Goal: Task Accomplishment & Management: Manage account settings

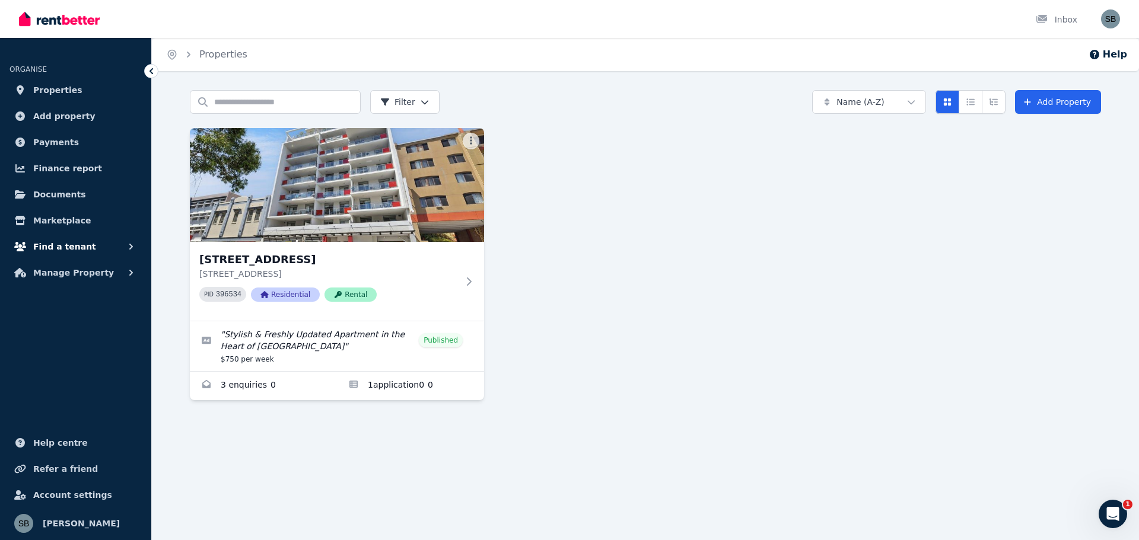
click at [68, 245] on span "Find a tenant" at bounding box center [64, 247] width 63 height 14
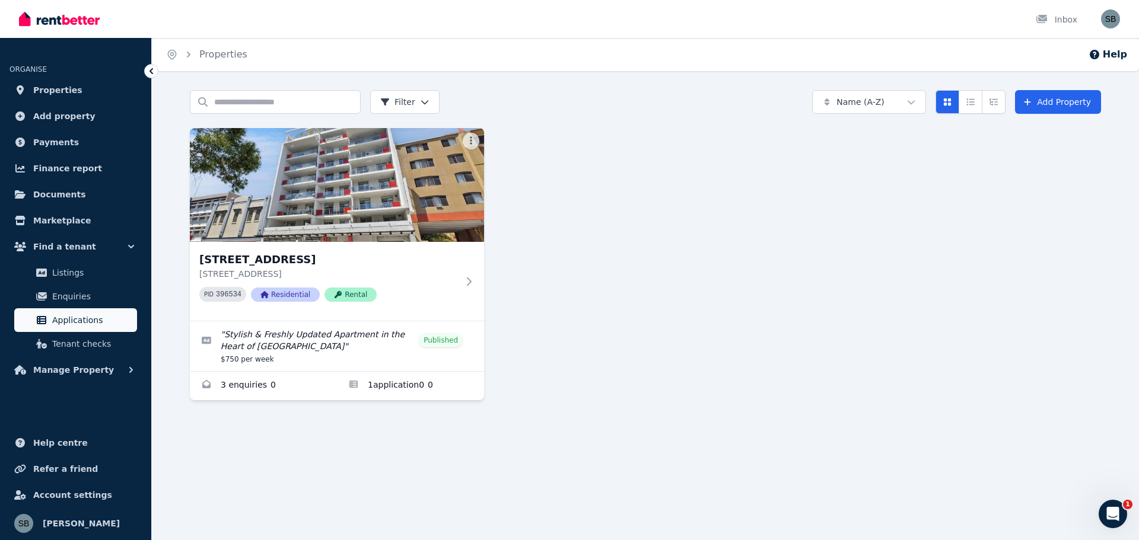
click at [61, 317] on span "Applications" at bounding box center [92, 320] width 80 height 14
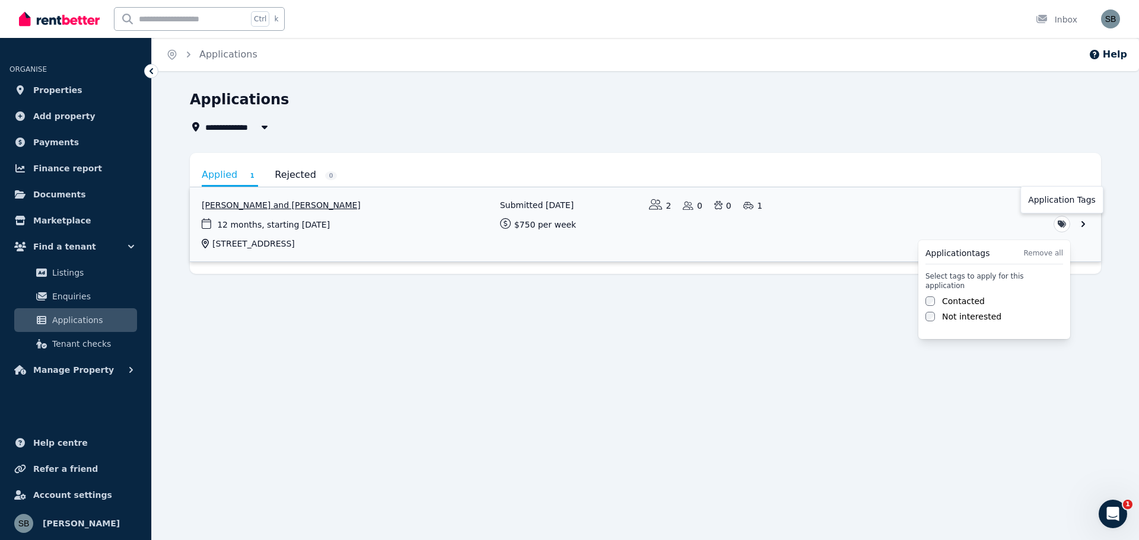
click at [1060, 222] on html "**********" at bounding box center [569, 270] width 1139 height 540
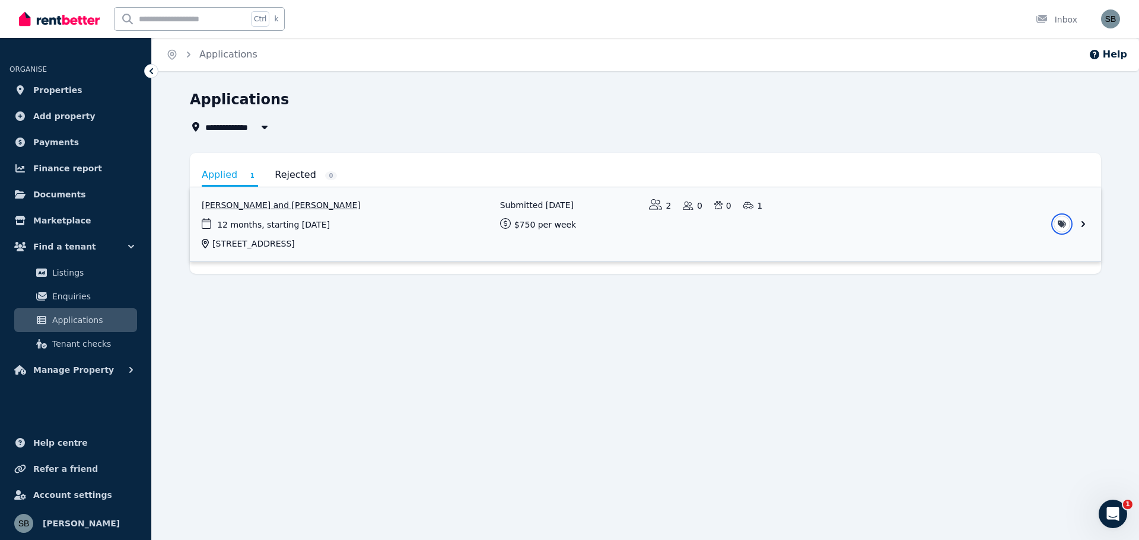
click at [944, 218] on html "**********" at bounding box center [569, 270] width 1139 height 540
click at [276, 209] on link "View application: Sinead Burke and Sean Mc Inerney" at bounding box center [645, 224] width 911 height 74
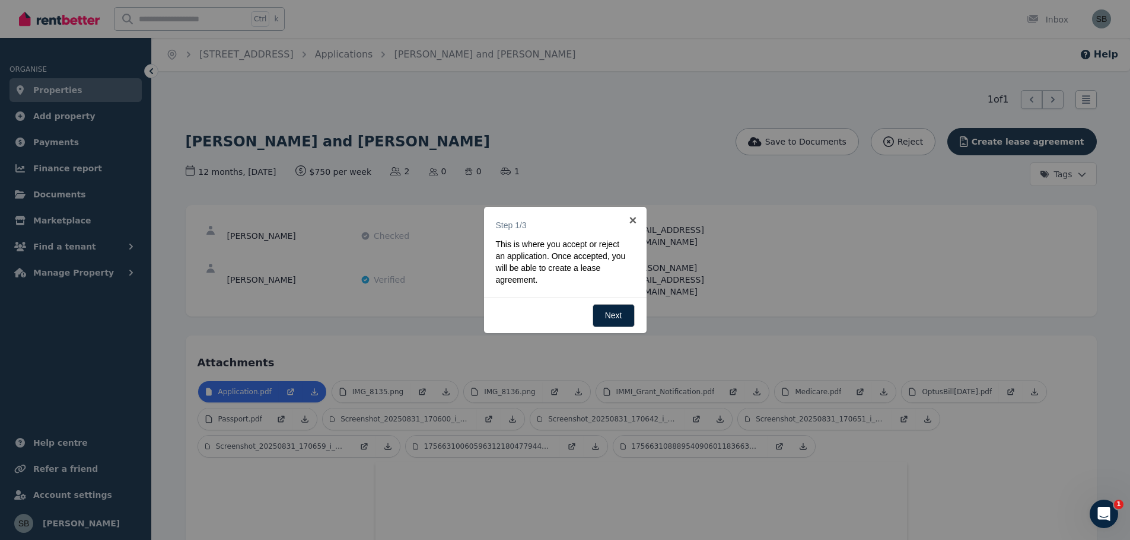
click at [616, 132] on div at bounding box center [565, 270] width 1130 height 540
click at [632, 218] on link "×" at bounding box center [633, 220] width 27 height 27
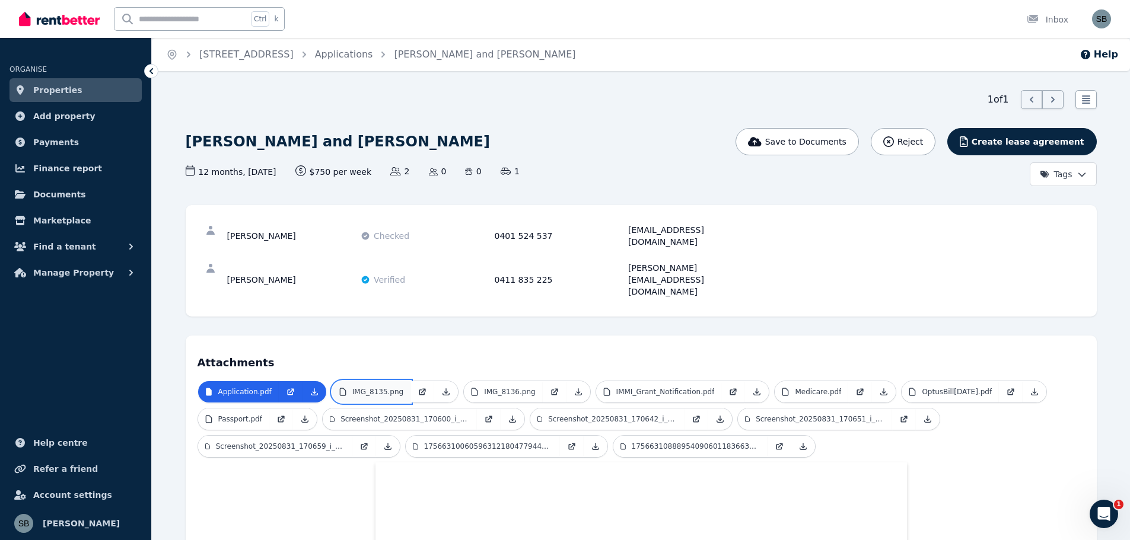
click at [381, 387] on p "IMG_8135.png" at bounding box center [377, 391] width 51 height 9
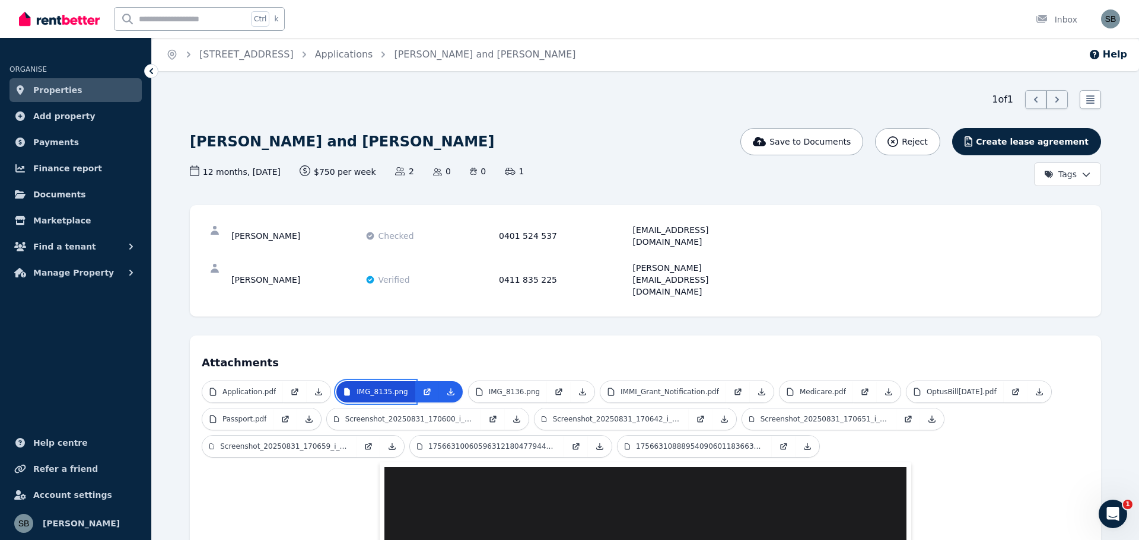
click at [381, 387] on p "IMG_8135.png" at bounding box center [382, 391] width 51 height 9
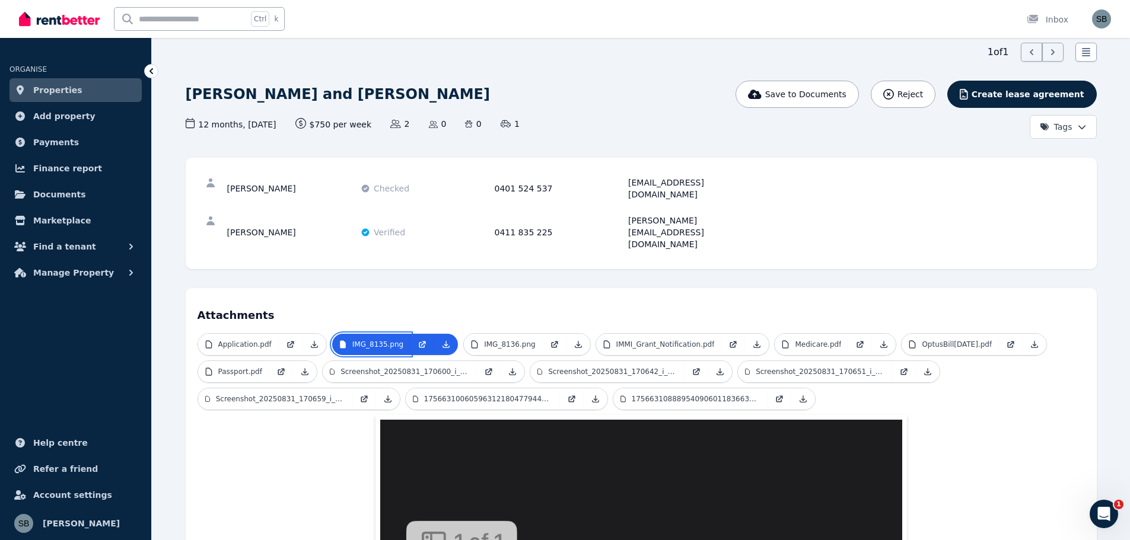
scroll to position [119, 0]
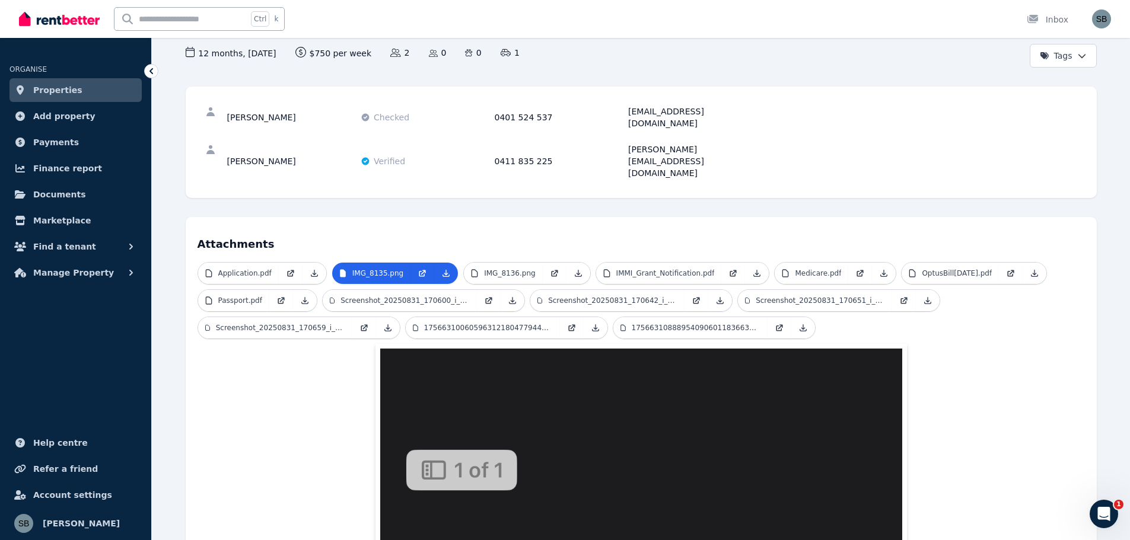
click at [507, 269] on p "IMG_8136.png" at bounding box center [509, 273] width 51 height 9
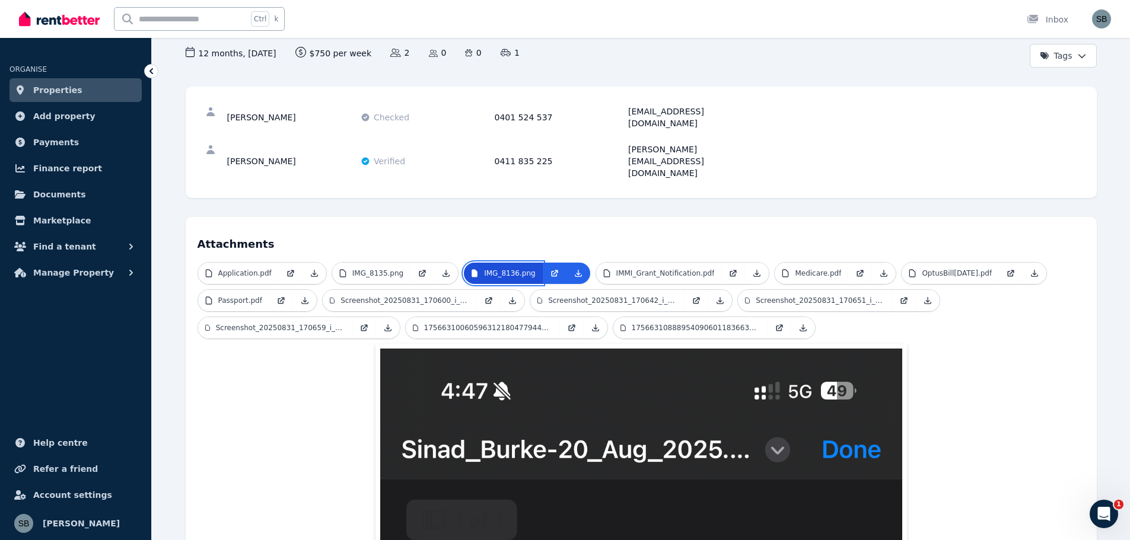
click at [507, 269] on p "IMG_8136.png" at bounding box center [509, 273] width 51 height 9
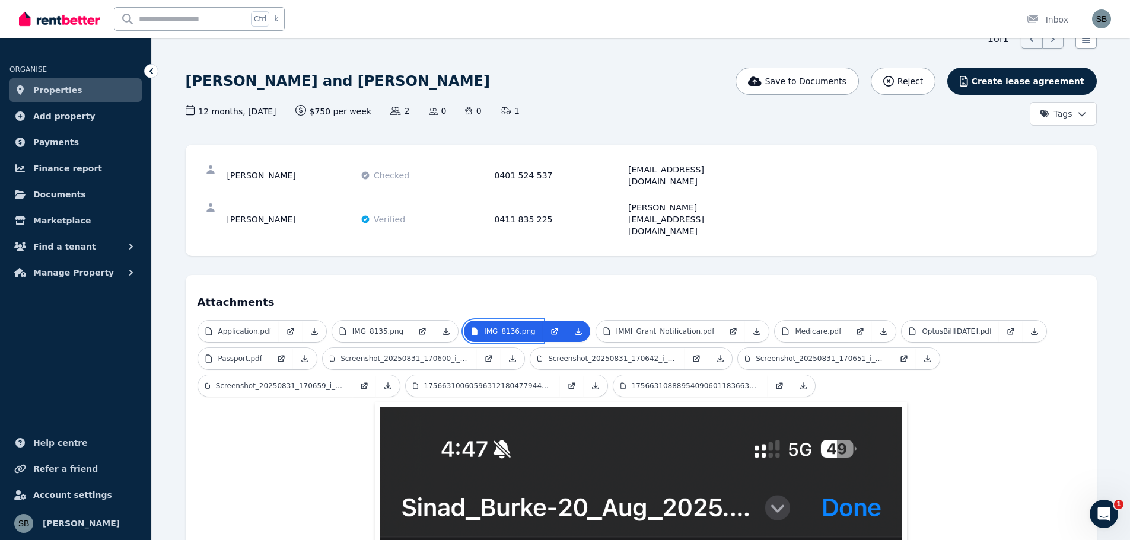
scroll to position [59, 0]
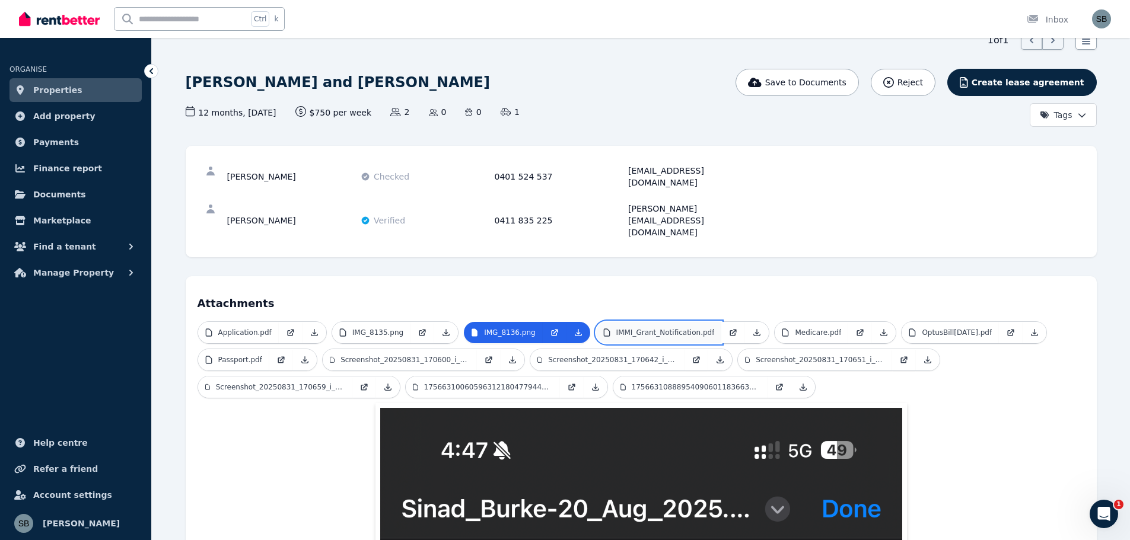
click at [653, 328] on p "IMMI_Grant_Notification.pdf" at bounding box center [665, 332] width 98 height 9
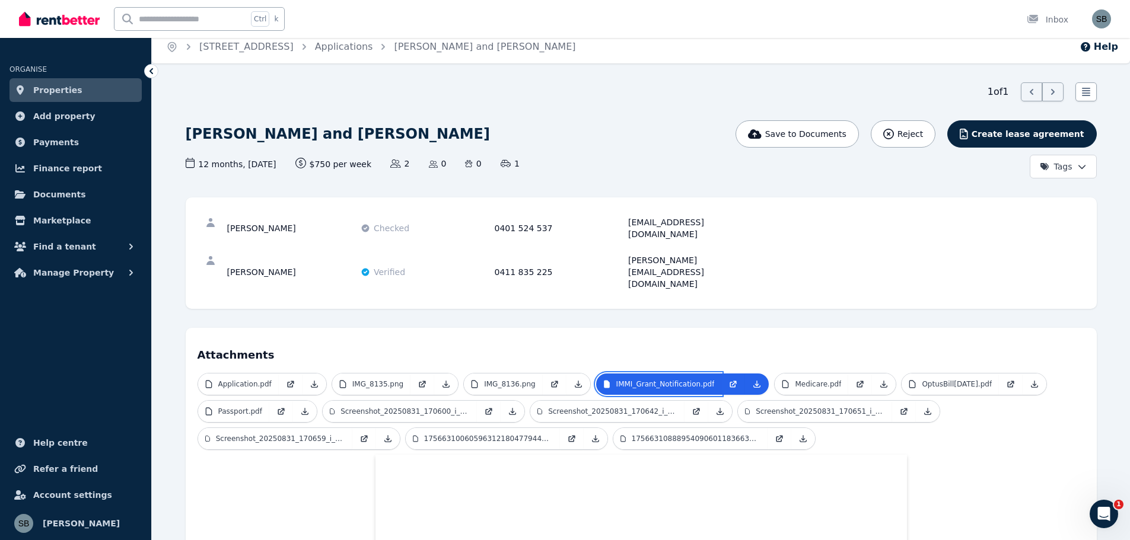
scroll to position [0, 0]
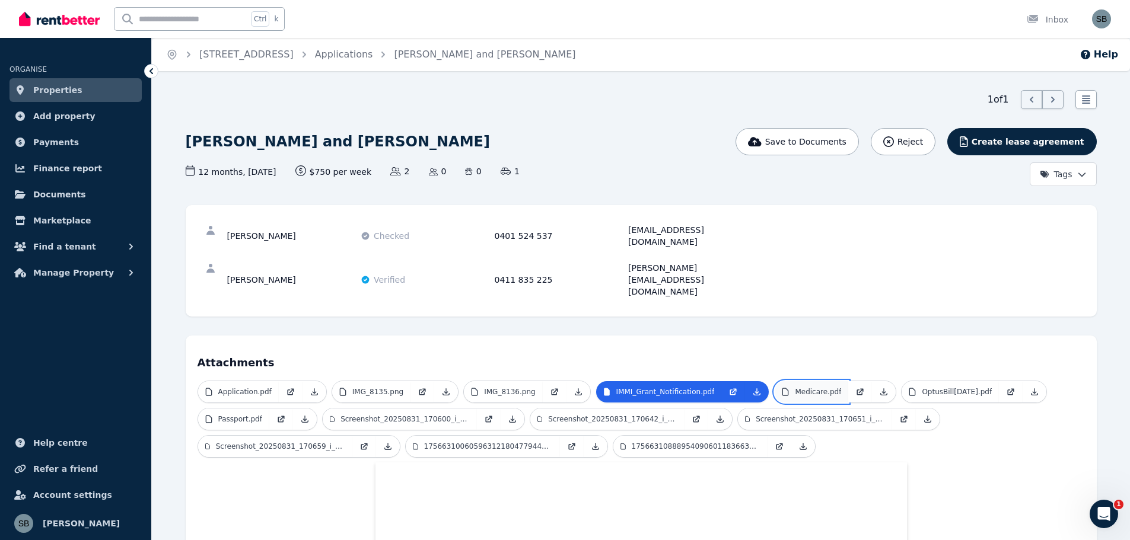
click at [797, 387] on p "Medicare.pdf" at bounding box center [818, 391] width 46 height 9
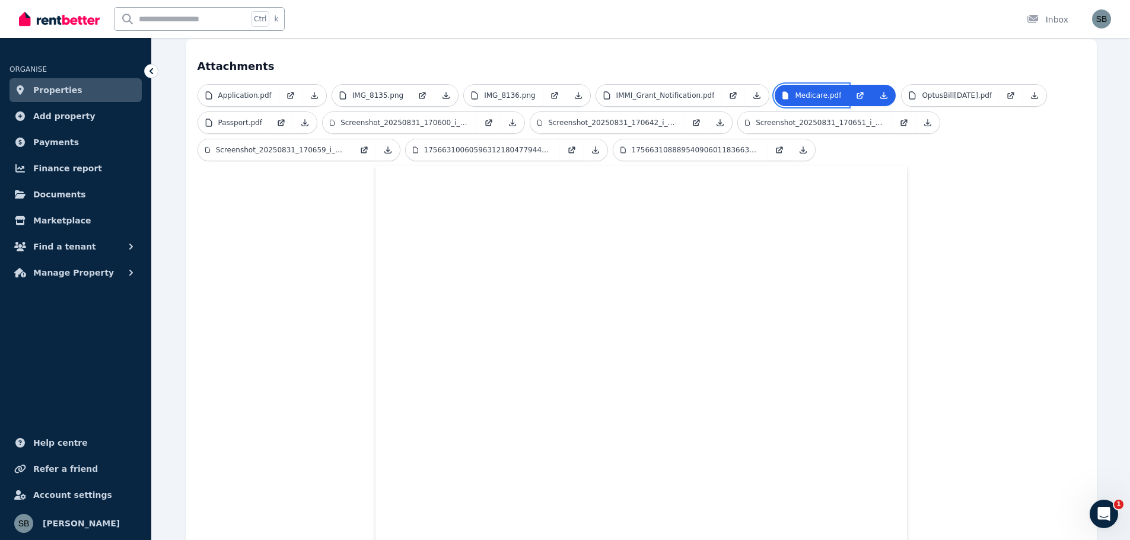
scroll to position [178, 0]
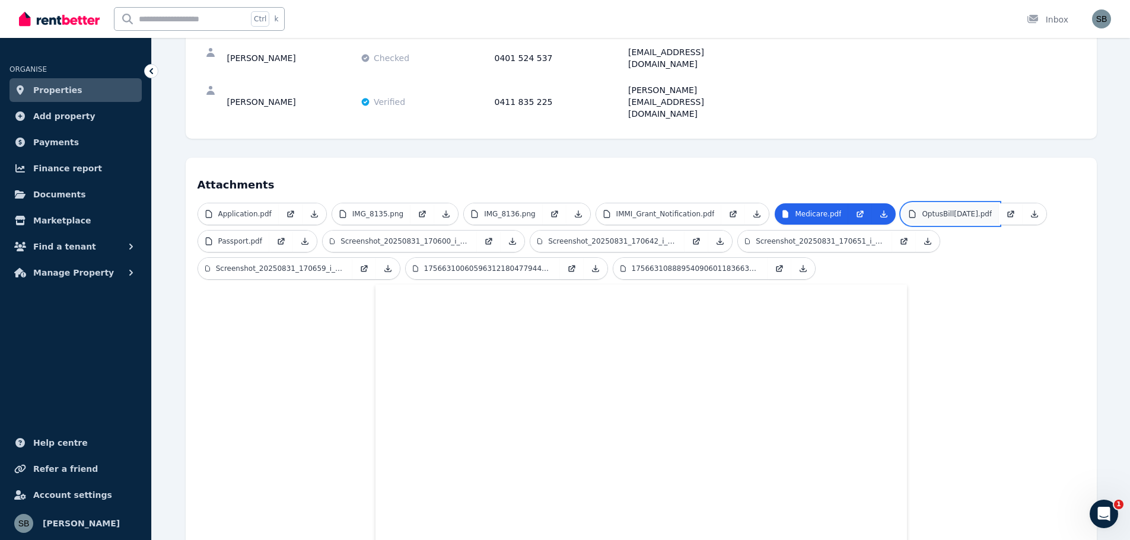
click at [941, 209] on p "OptusBill[DATE].pdf" at bounding box center [957, 213] width 70 height 9
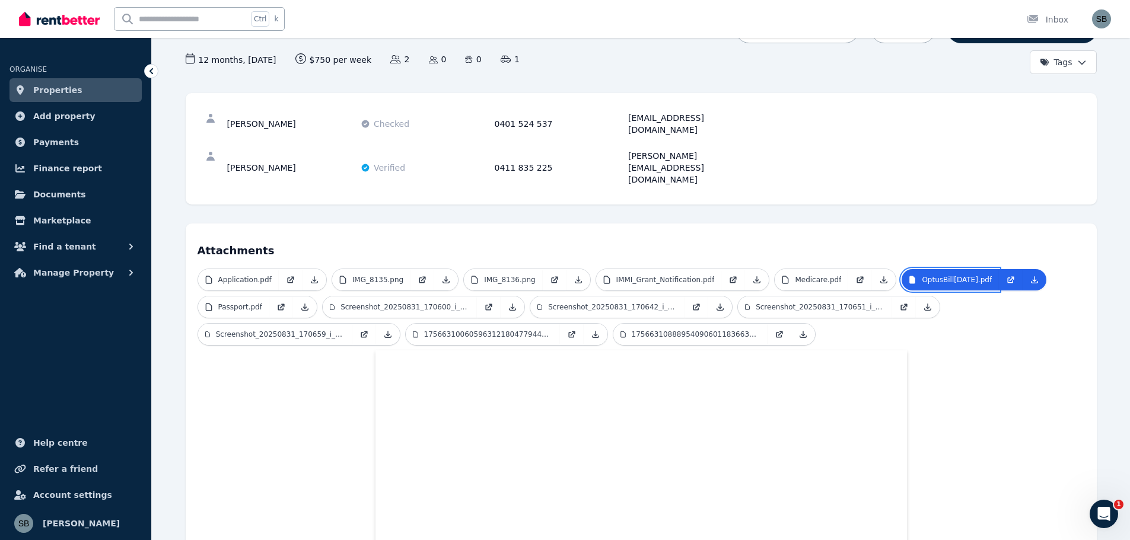
scroll to position [0, 0]
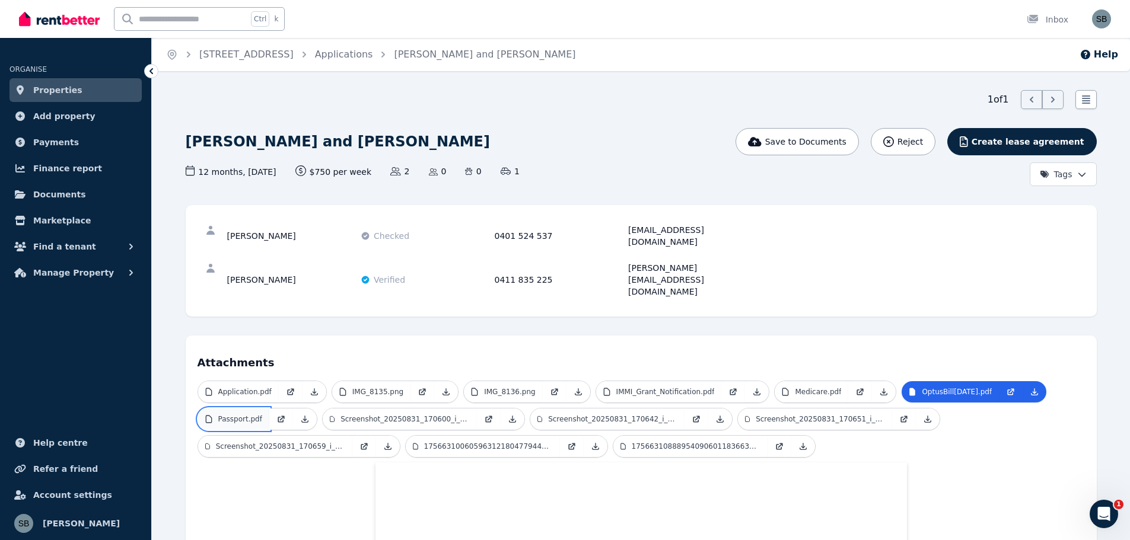
click at [246, 415] on p "Passport.pdf" at bounding box center [240, 419] width 44 height 9
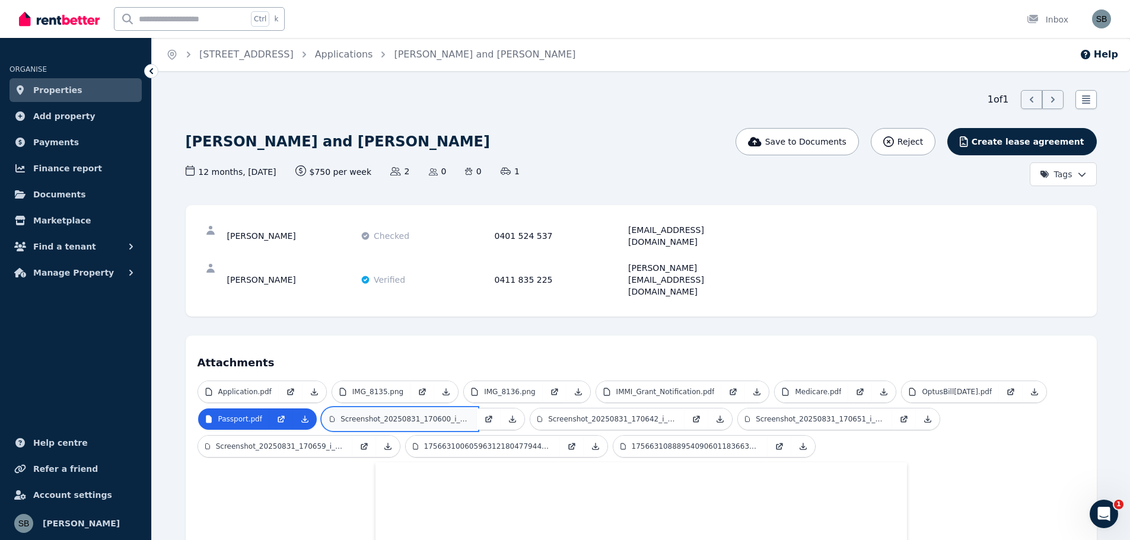
click at [409, 415] on p "Screenshot_20250831_170600_i_nvoice2go.jpg" at bounding box center [405, 419] width 129 height 9
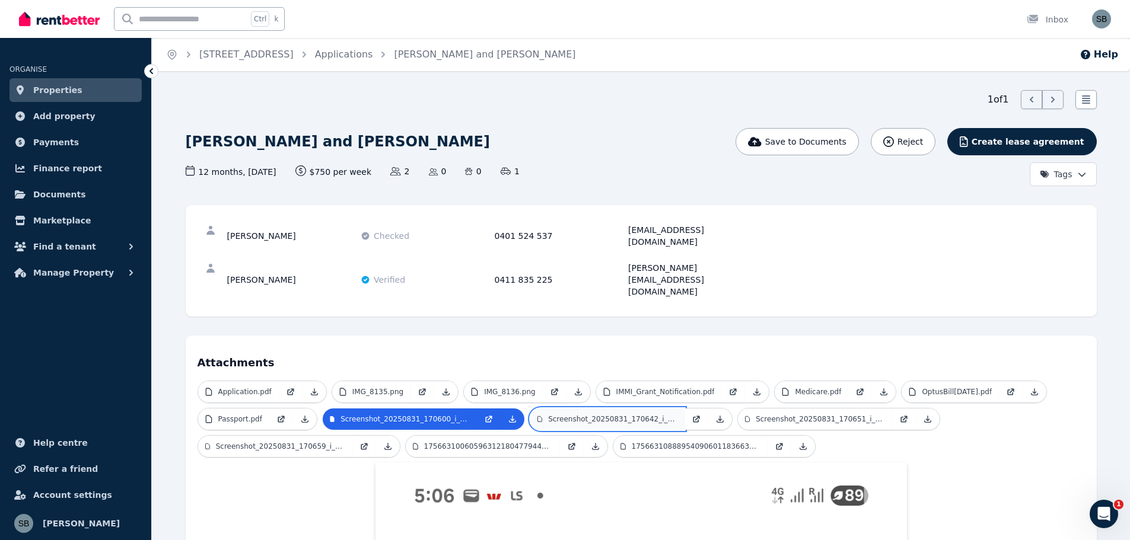
click at [586, 415] on p "Screenshot_20250831_170642_i_nvoice2go.jpg" at bounding box center [612, 419] width 129 height 9
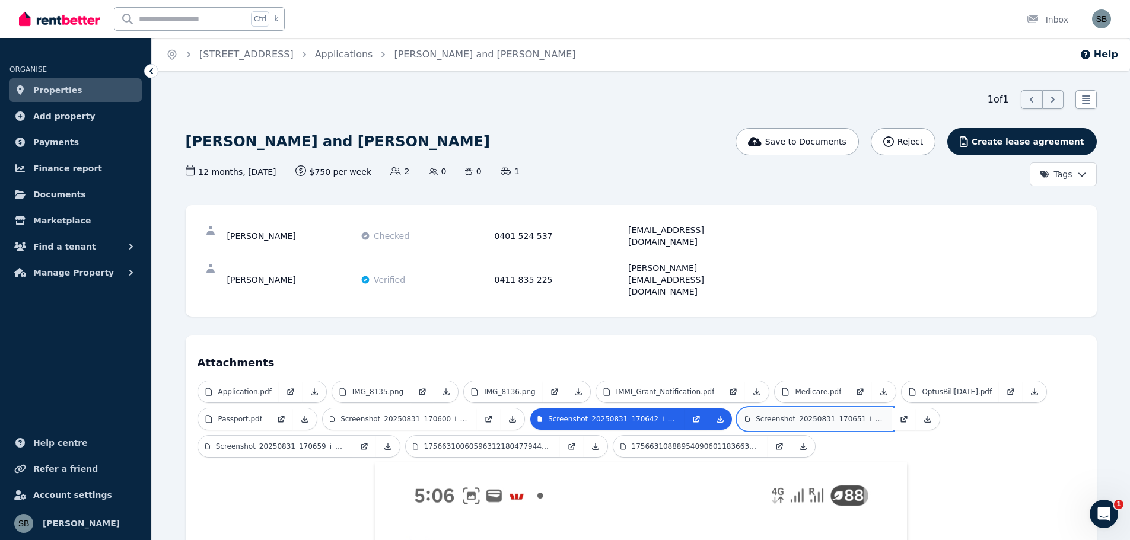
click at [771, 415] on p "Screenshot_20250831_170651_i_nvoice2go.jpg" at bounding box center [820, 419] width 129 height 9
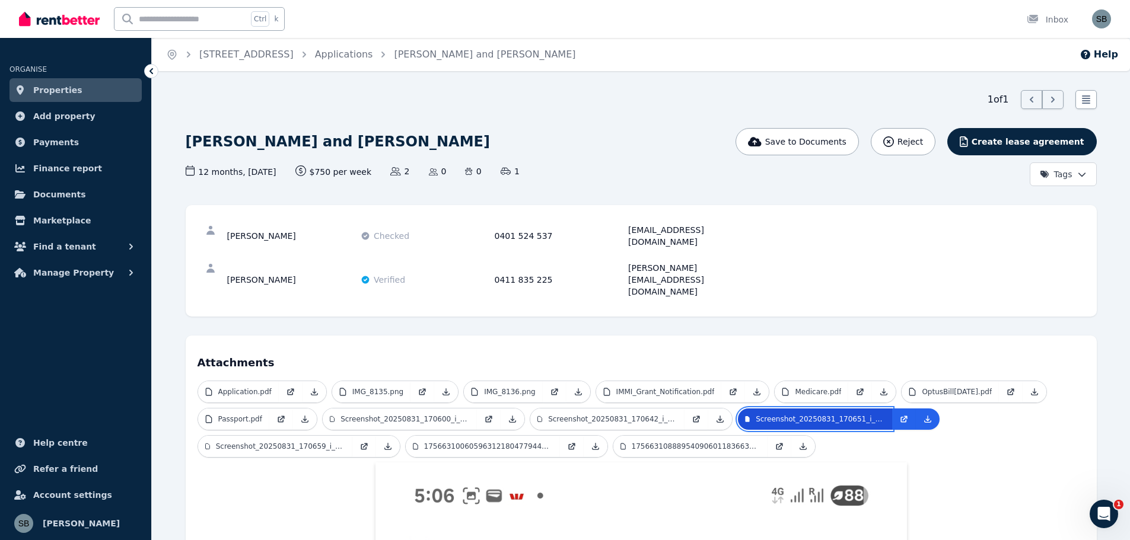
click at [828, 415] on p "Screenshot_20250831_170651_i_nvoice2go.jpg" at bounding box center [820, 419] width 129 height 9
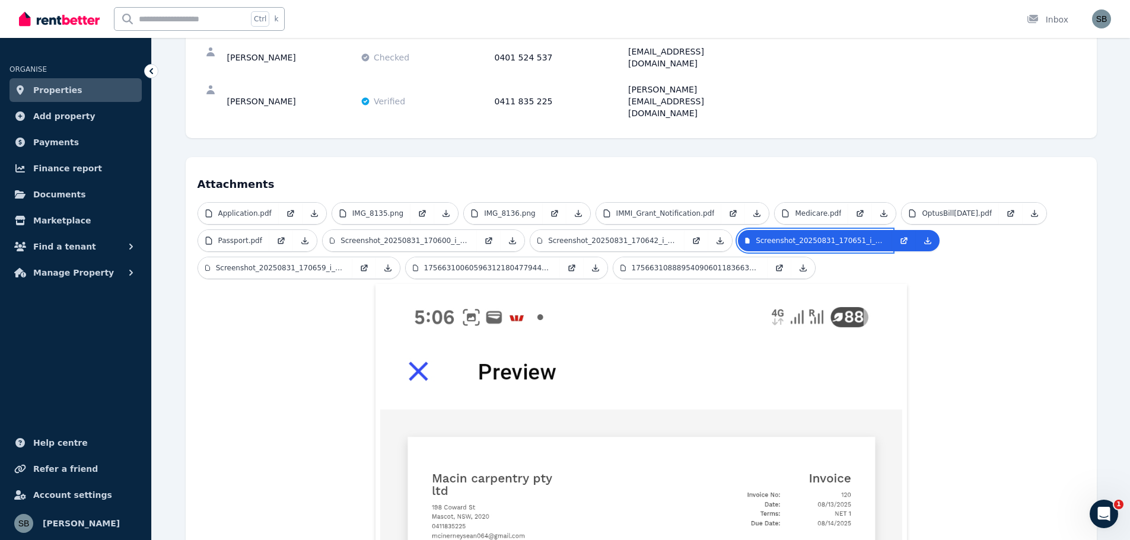
scroll to position [178, 0]
click at [254, 264] on p "Screenshot_20250831_170659_i_nvoice2go.jpg" at bounding box center [280, 268] width 129 height 9
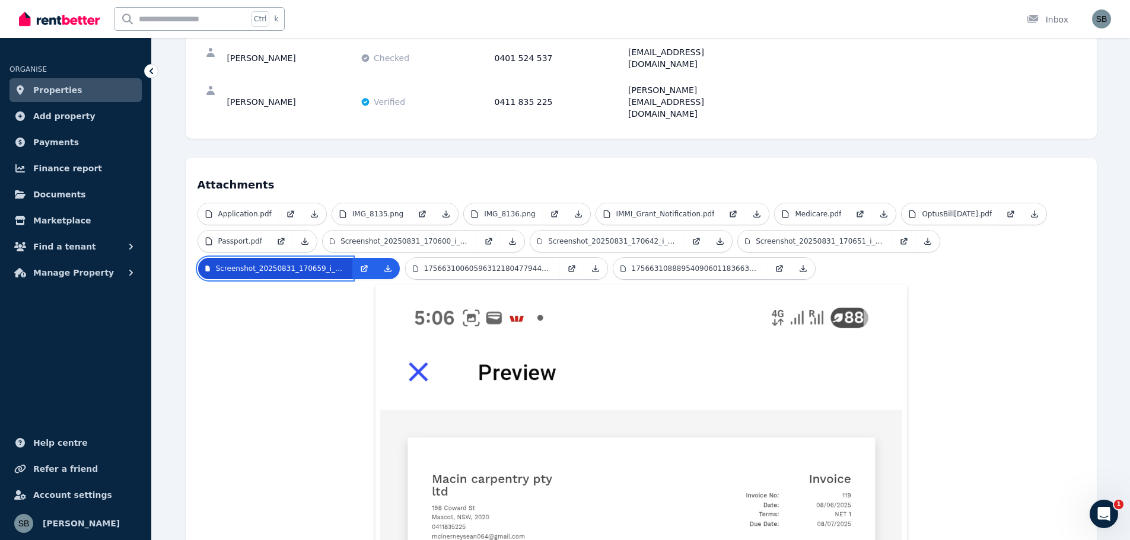
click at [256, 264] on p "Screenshot_20250831_170659_i_nvoice2go.jpg" at bounding box center [280, 268] width 129 height 9
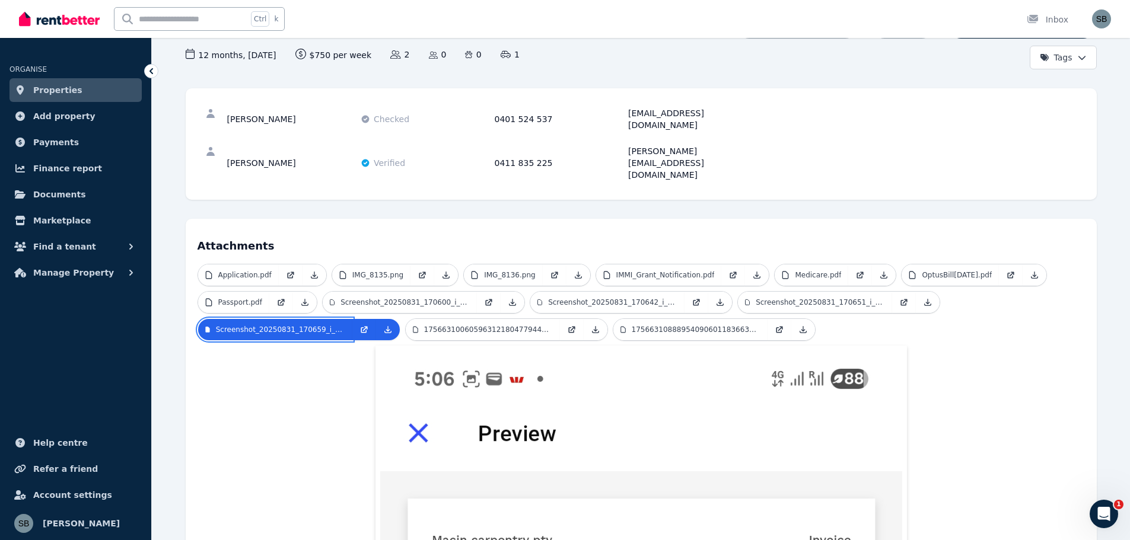
scroll to position [59, 0]
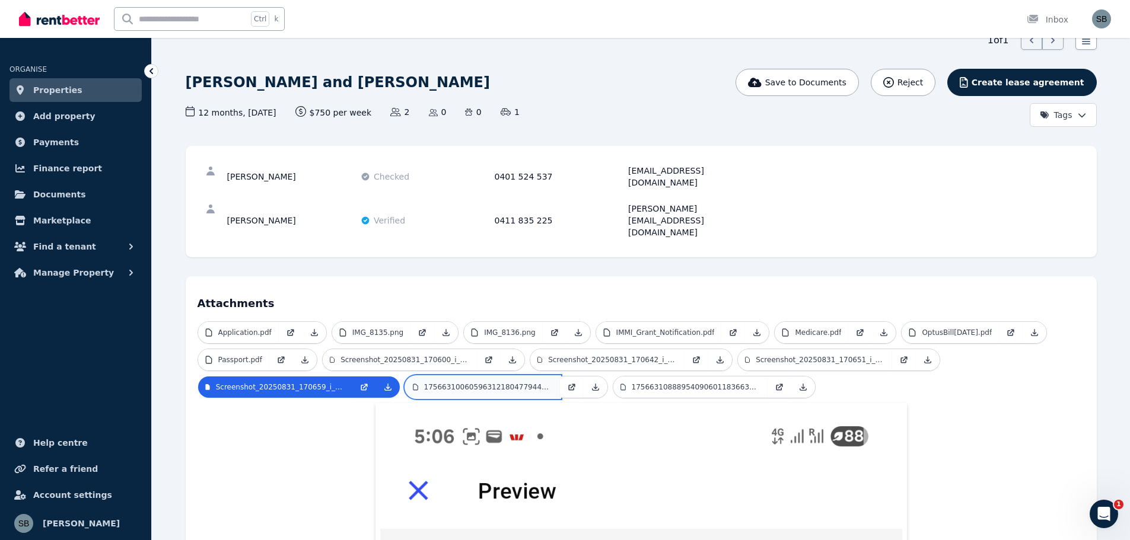
click at [494, 383] on p "17566310060596312180477944424128.jpg" at bounding box center [488, 387] width 129 height 9
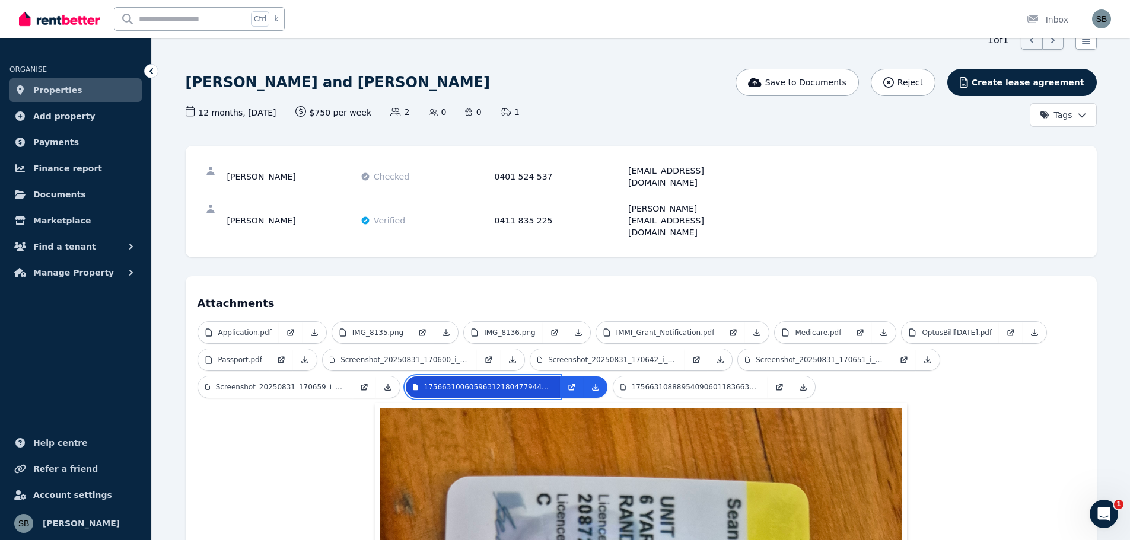
click at [494, 383] on p "17566310060596312180477944424128.jpg" at bounding box center [488, 387] width 129 height 9
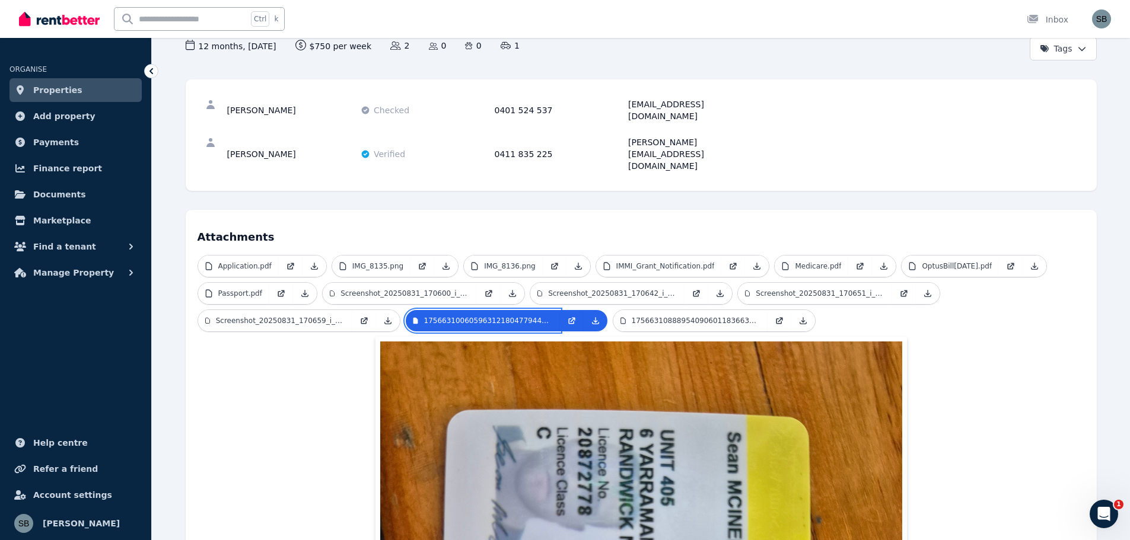
scroll to position [0, 0]
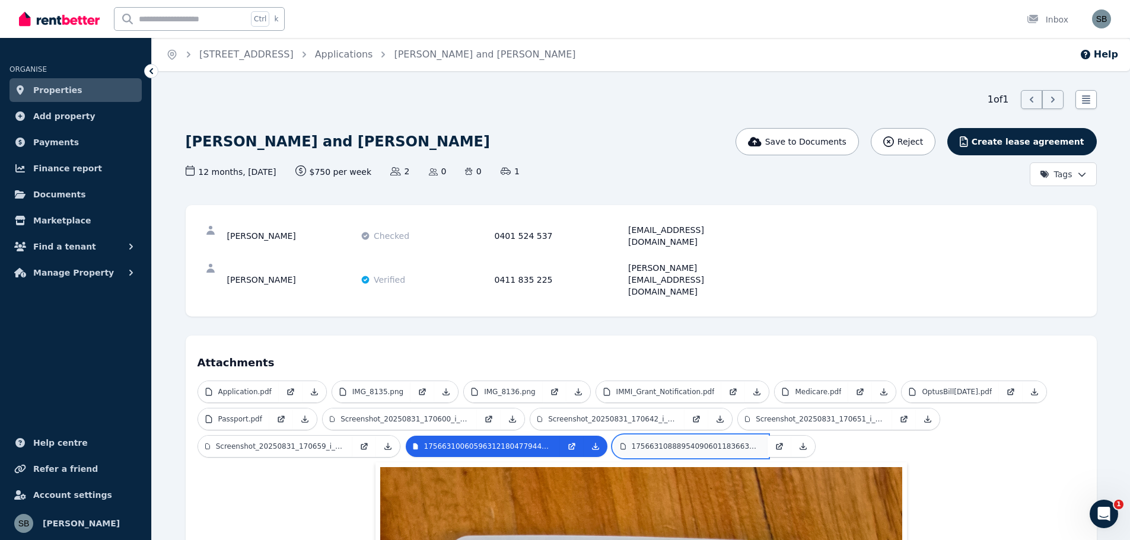
click at [659, 442] on p "17566310888954090601183663785978.jpg" at bounding box center [696, 446] width 129 height 9
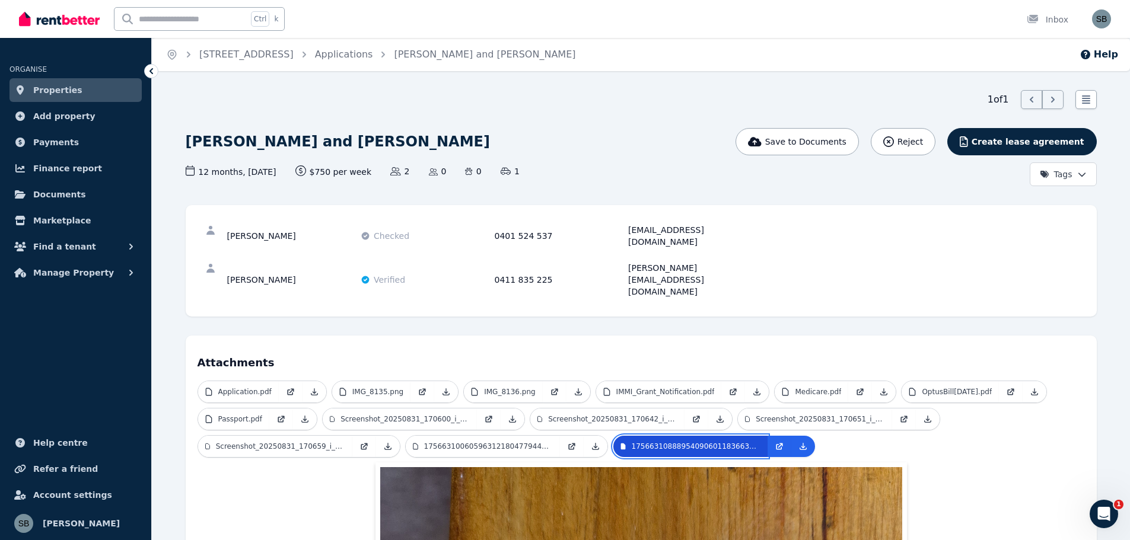
click at [660, 442] on p "17566310888954090601183663785978.jpg" at bounding box center [696, 446] width 129 height 9
click at [74, 248] on span "Find a tenant" at bounding box center [64, 247] width 63 height 14
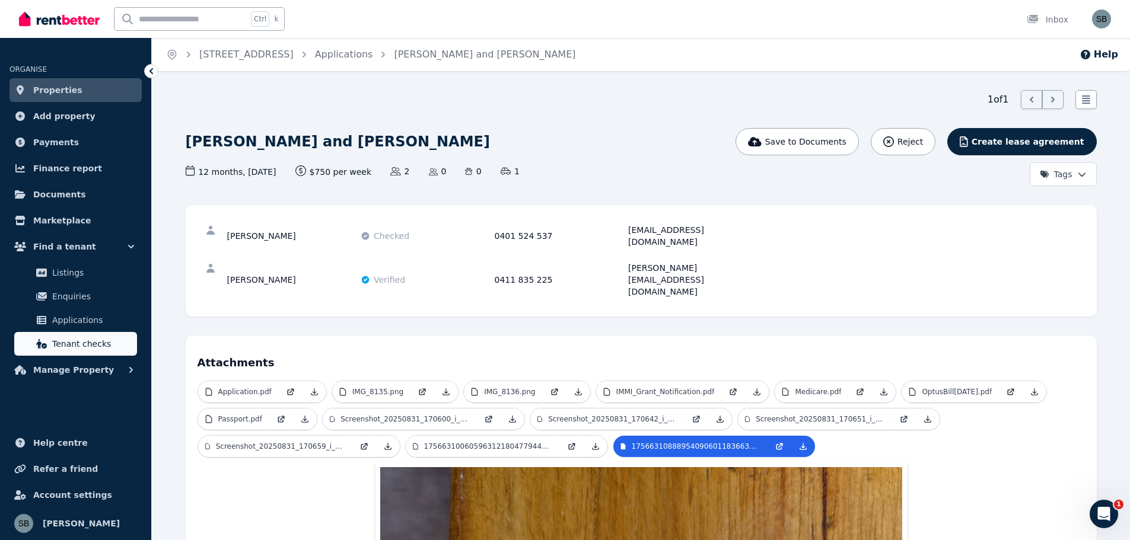
click at [79, 341] on span "Tenant checks" at bounding box center [92, 344] width 80 height 14
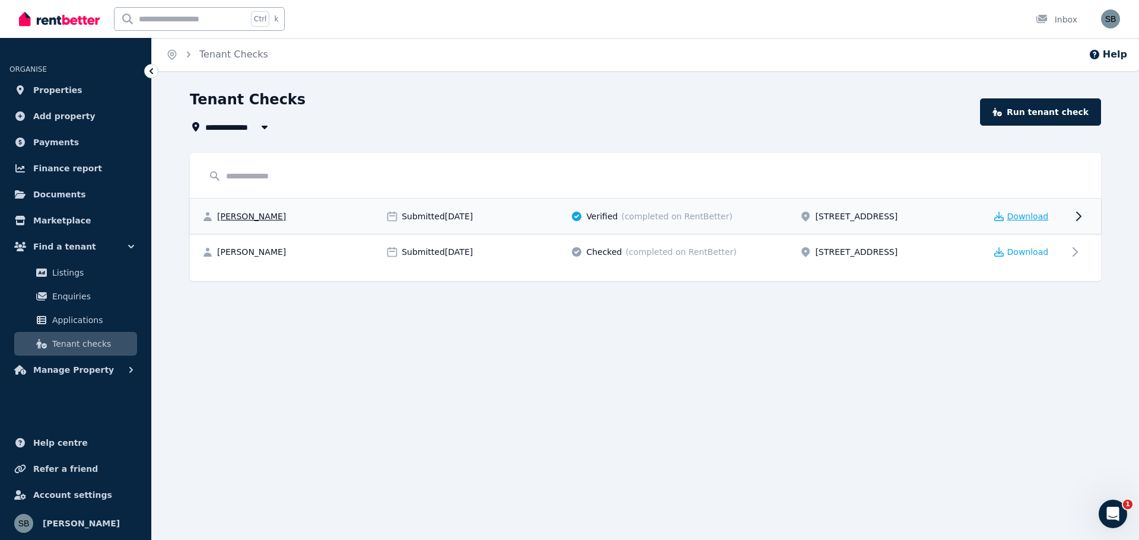
click at [1020, 215] on span "Download" at bounding box center [1028, 217] width 42 height 12
click at [1026, 253] on span "Download" at bounding box center [1028, 252] width 42 height 12
click at [578, 393] on div "**********" at bounding box center [569, 270] width 1139 height 540
click at [602, 214] on span "Verified" at bounding box center [601, 217] width 31 height 12
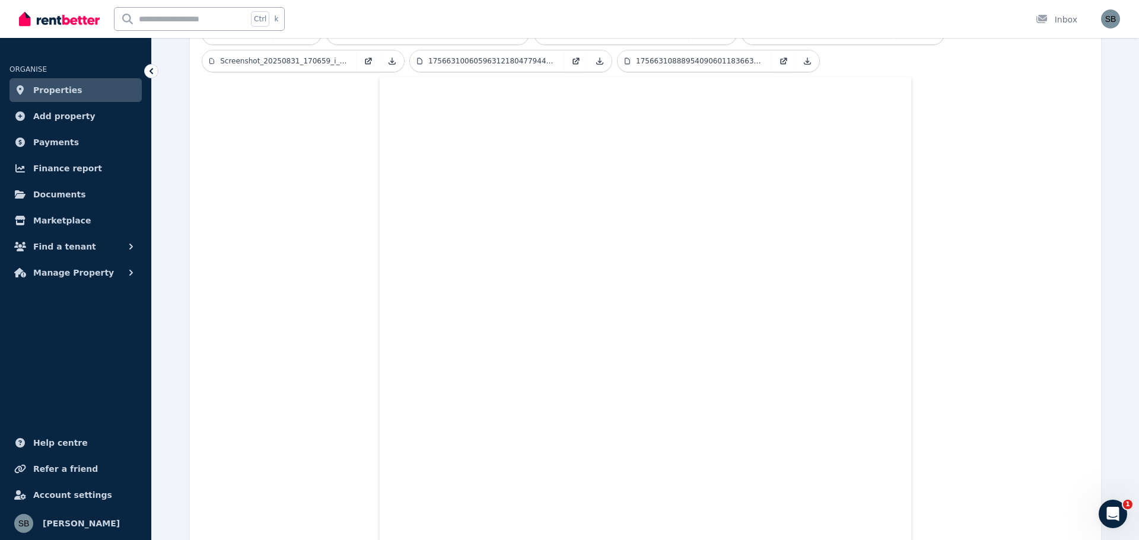
scroll to position [427, 0]
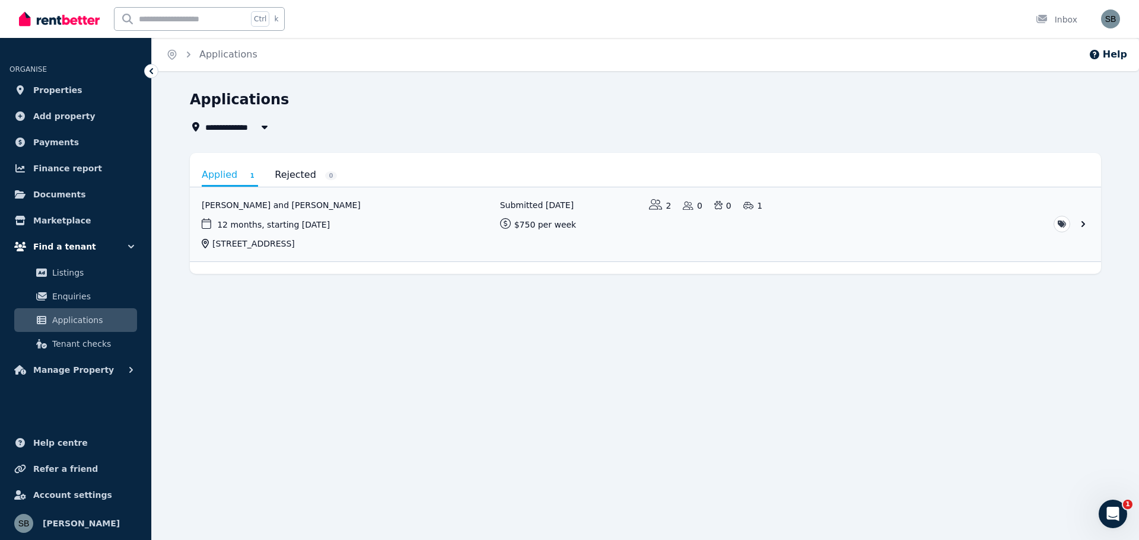
click at [62, 246] on span "Find a tenant" at bounding box center [64, 247] width 63 height 14
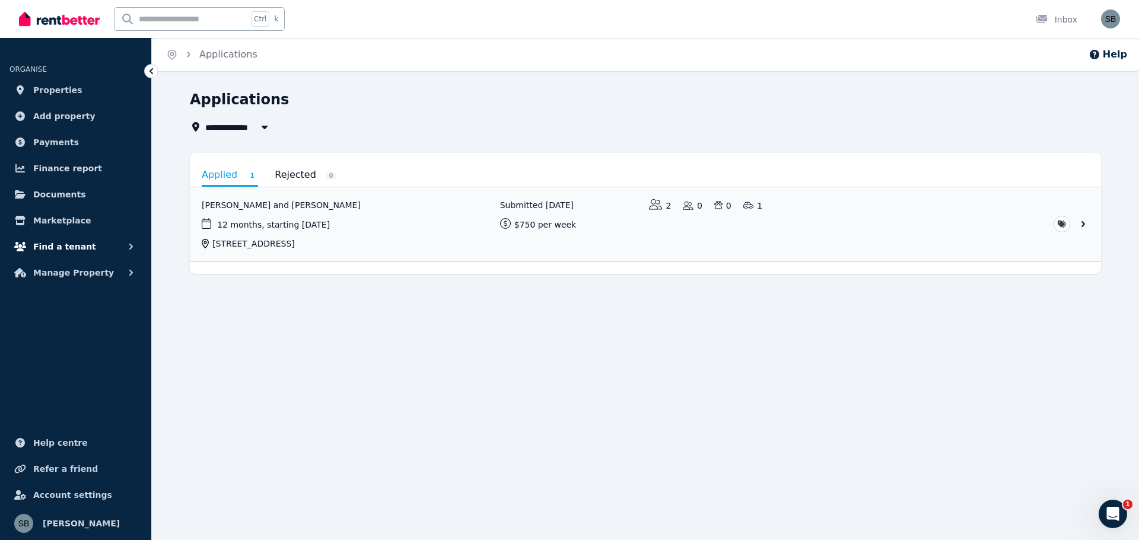
click at [62, 245] on span "Find a tenant" at bounding box center [64, 247] width 63 height 14
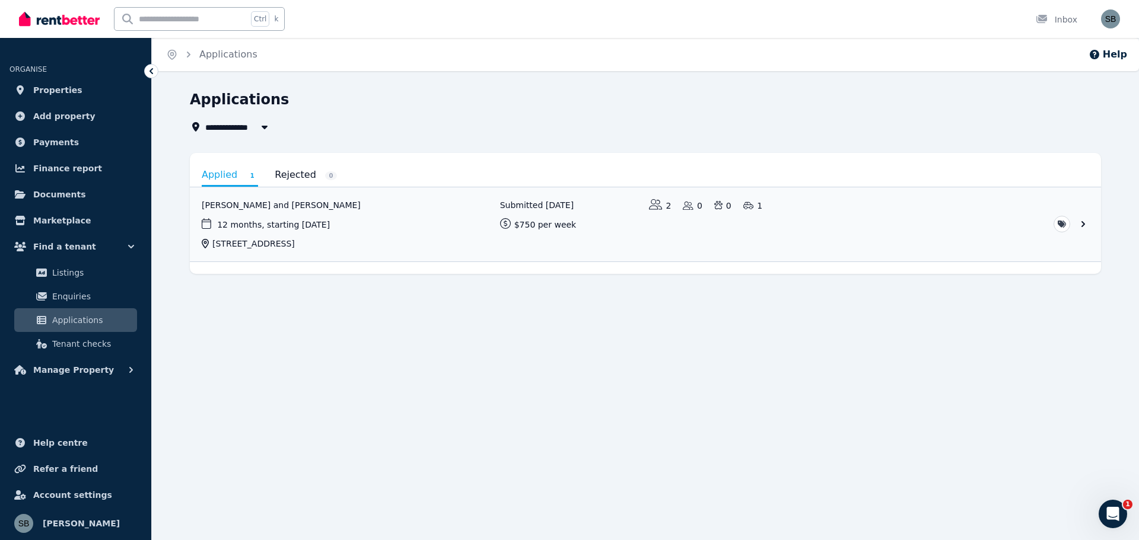
click at [63, 320] on span "Applications" at bounding box center [92, 320] width 80 height 14
click at [267, 201] on link "View application: Sinead Burke and Sean Mc Inerney" at bounding box center [645, 224] width 911 height 74
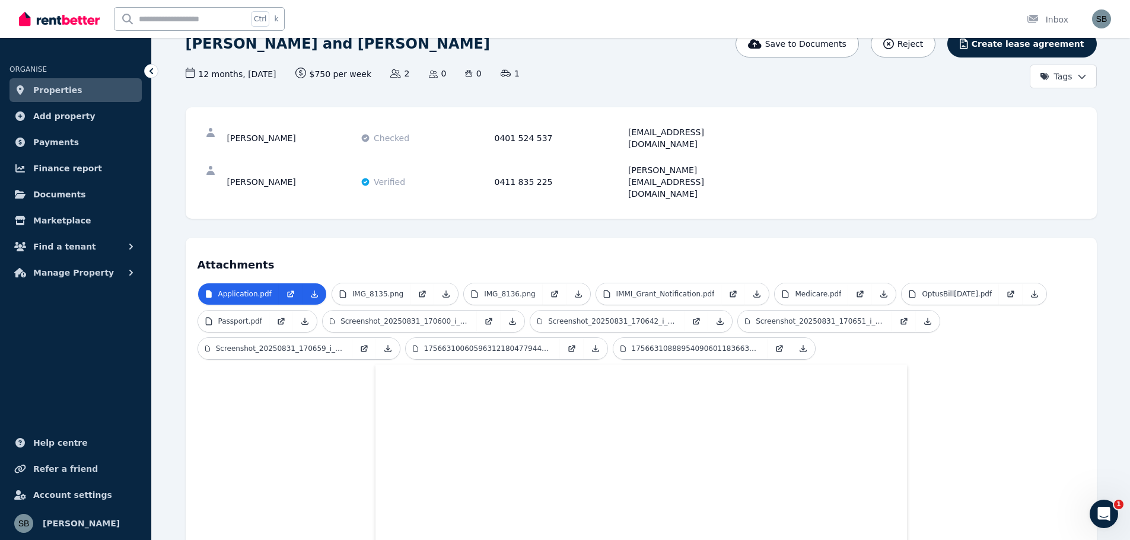
scroll to position [71, 0]
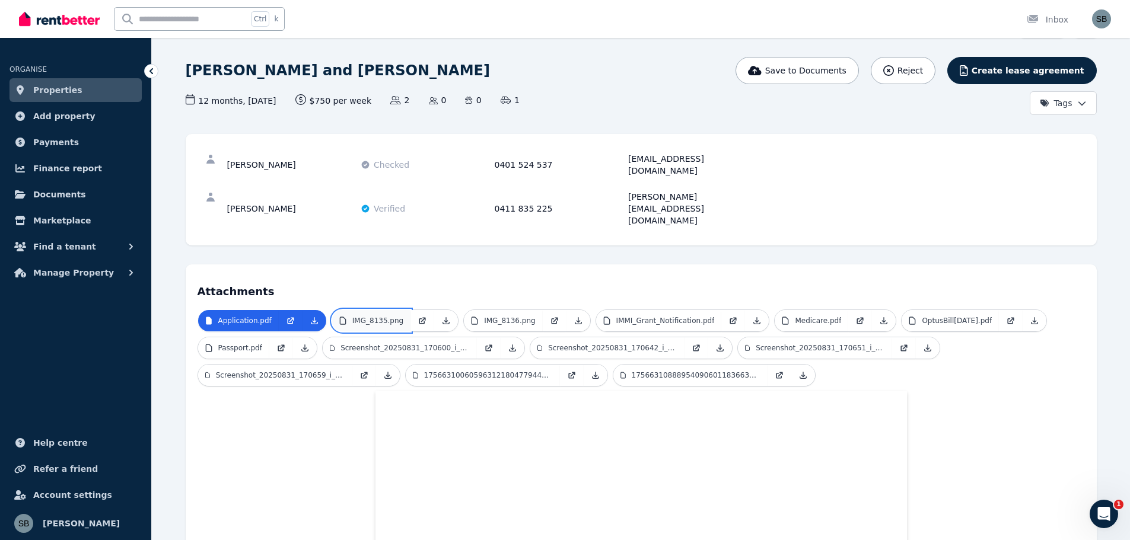
click at [371, 316] on p "IMG_8135.png" at bounding box center [377, 320] width 51 height 9
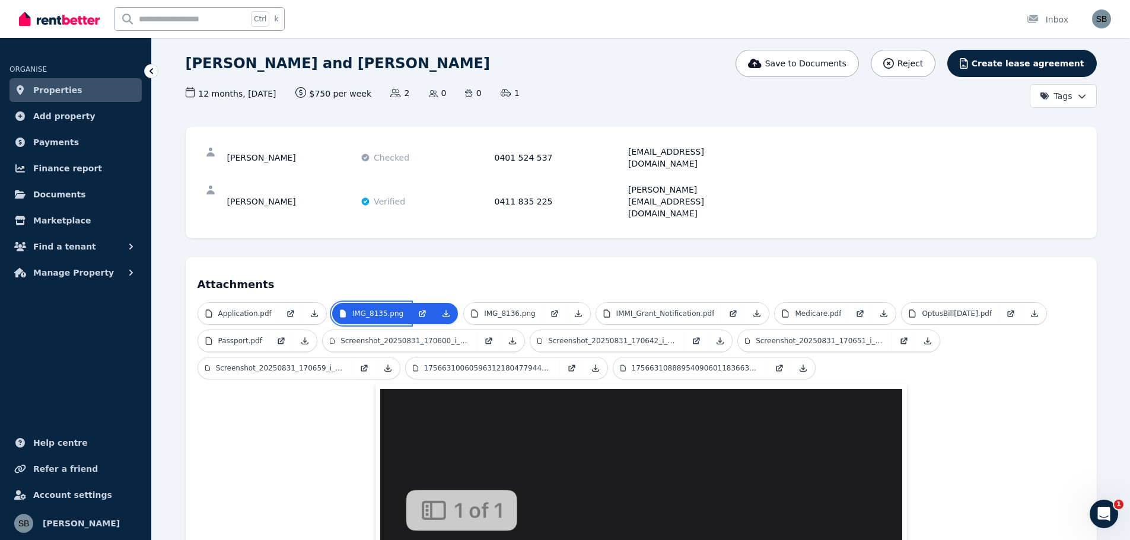
scroll to position [59, 0]
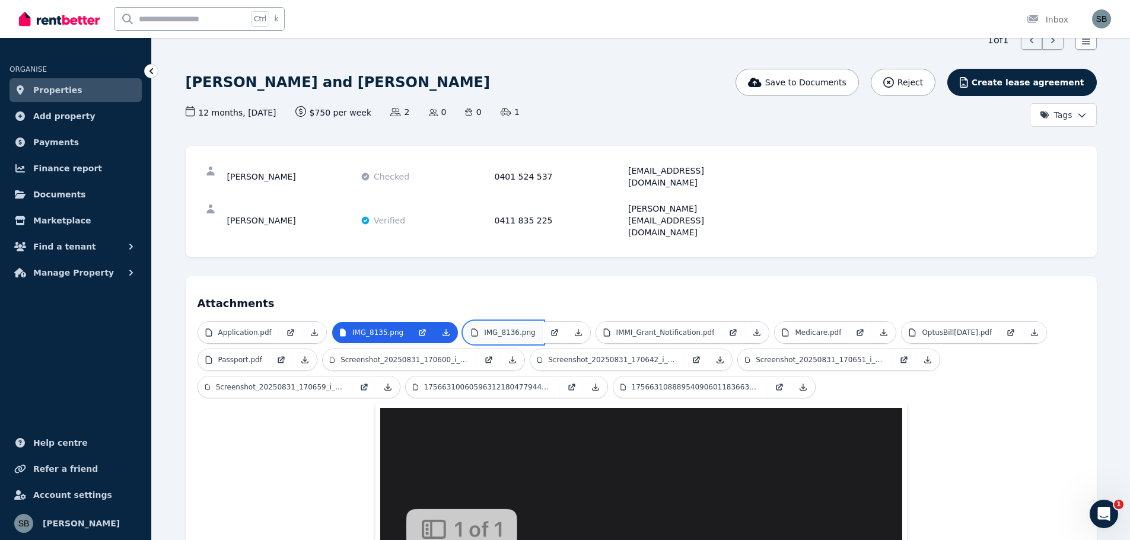
click at [506, 328] on p "IMG_8136.png" at bounding box center [509, 332] width 51 height 9
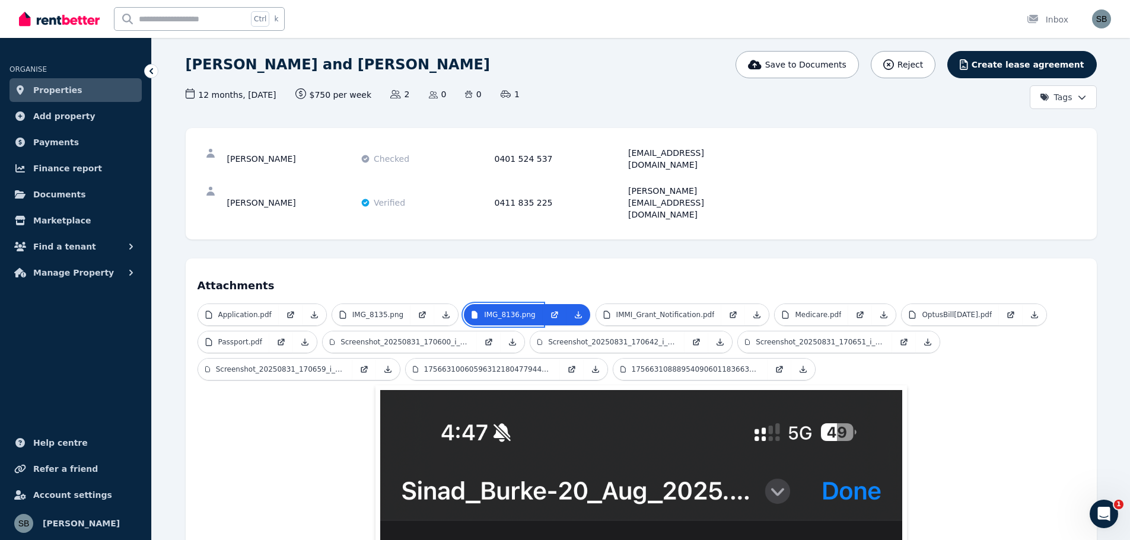
scroll to position [0, 0]
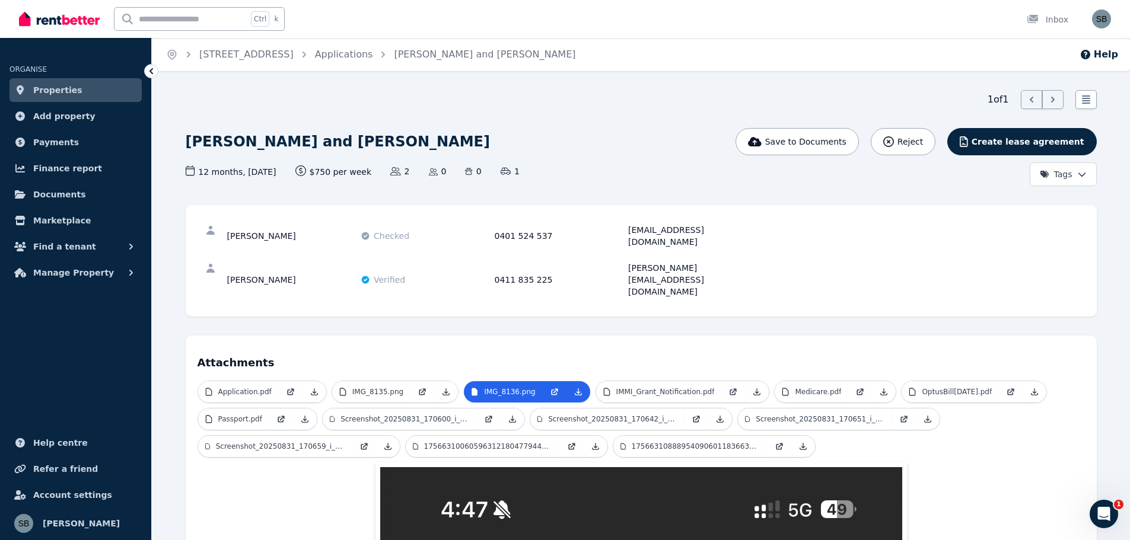
click at [242, 387] on p "Application.pdf" at bounding box center [244, 391] width 53 height 9
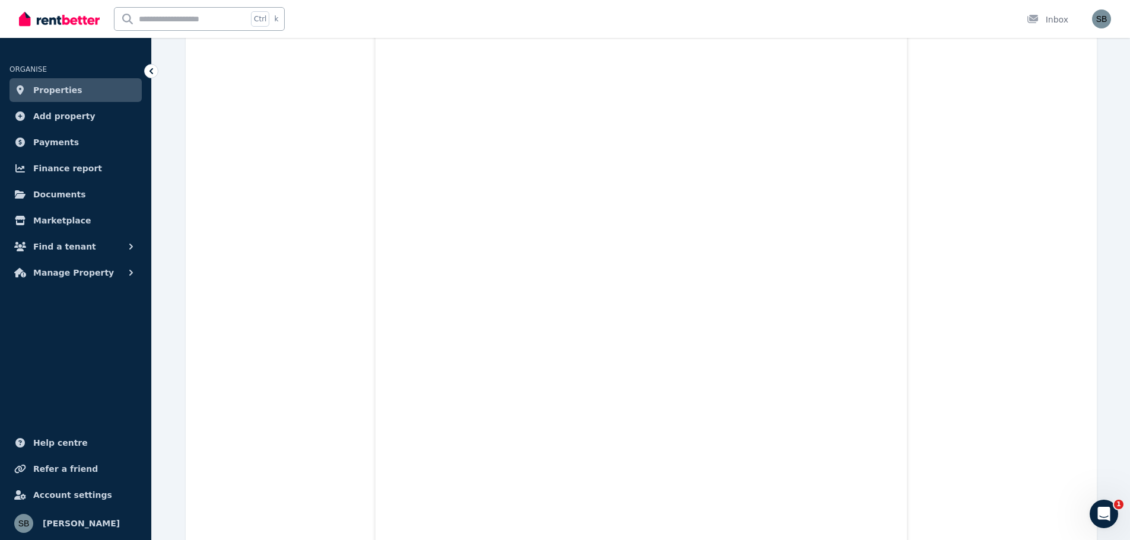
scroll to position [1811, 0]
click at [1102, 20] on img "button" at bounding box center [1101, 18] width 19 height 19
click at [1045, 157] on span "Logout" at bounding box center [1054, 156] width 114 height 21
